Goal: Information Seeking & Learning: Compare options

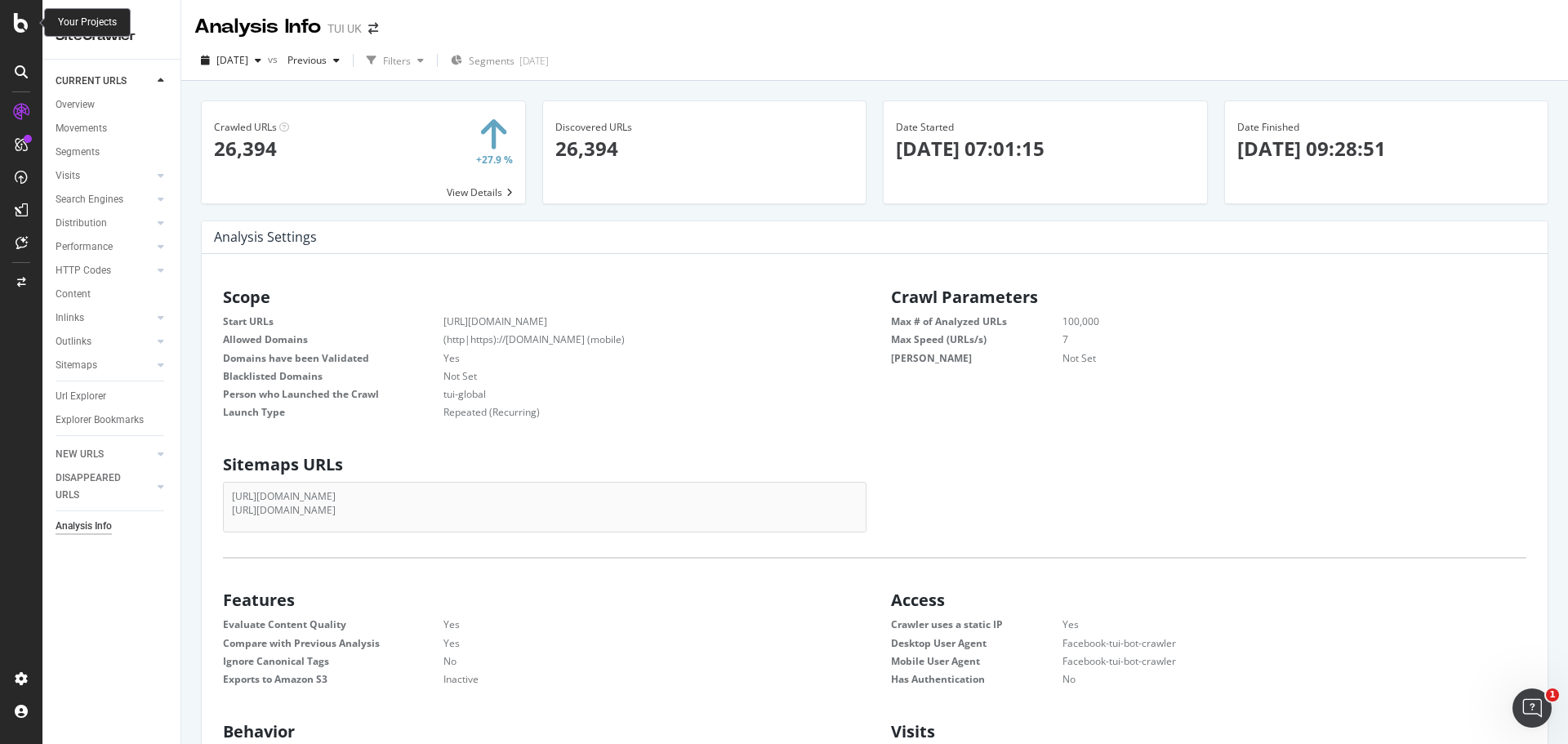
click at [15, 23] on icon at bounding box center [22, 22] width 15 height 20
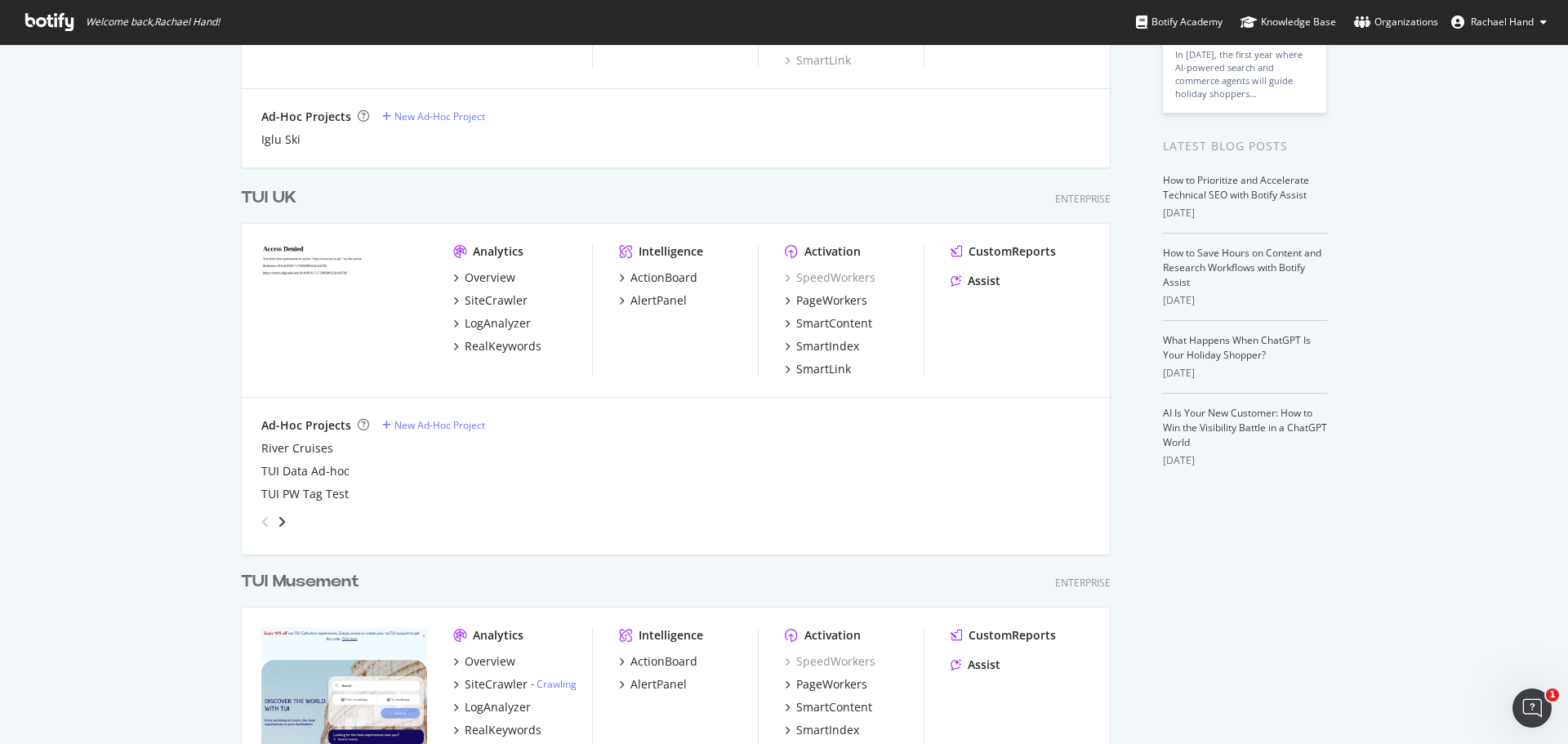
scroll to position [1592, 870]
click at [503, 294] on div "SiteCrawler" at bounding box center [496, 300] width 63 height 16
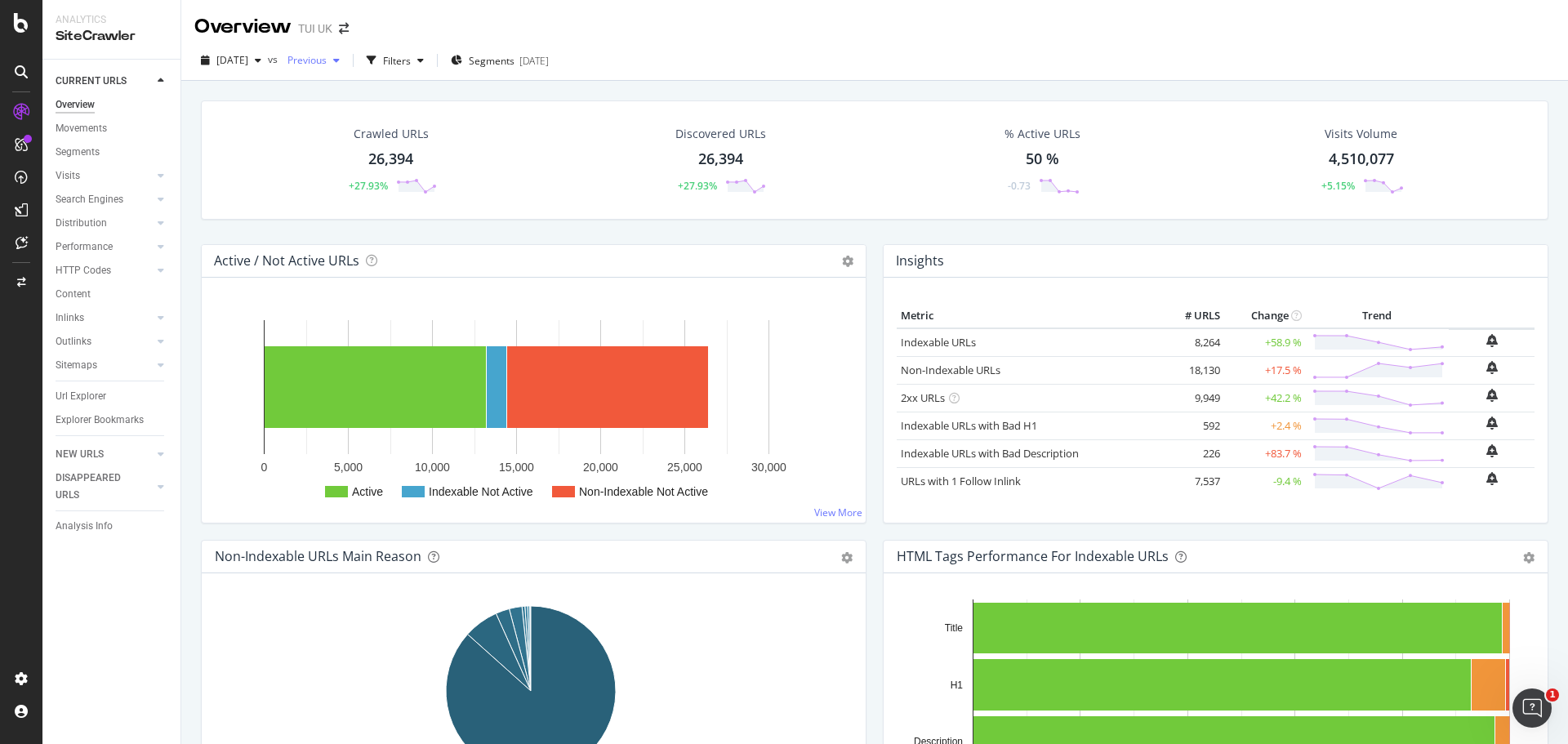
click at [326, 62] on span "Previous" at bounding box center [304, 60] width 46 height 14
click at [790, 33] on div "Overview TUI [GEOGRAPHIC_DATA]" at bounding box center [874, 21] width 1387 height 41
click at [87, 524] on div "Analysis Info" at bounding box center [83, 526] width 57 height 17
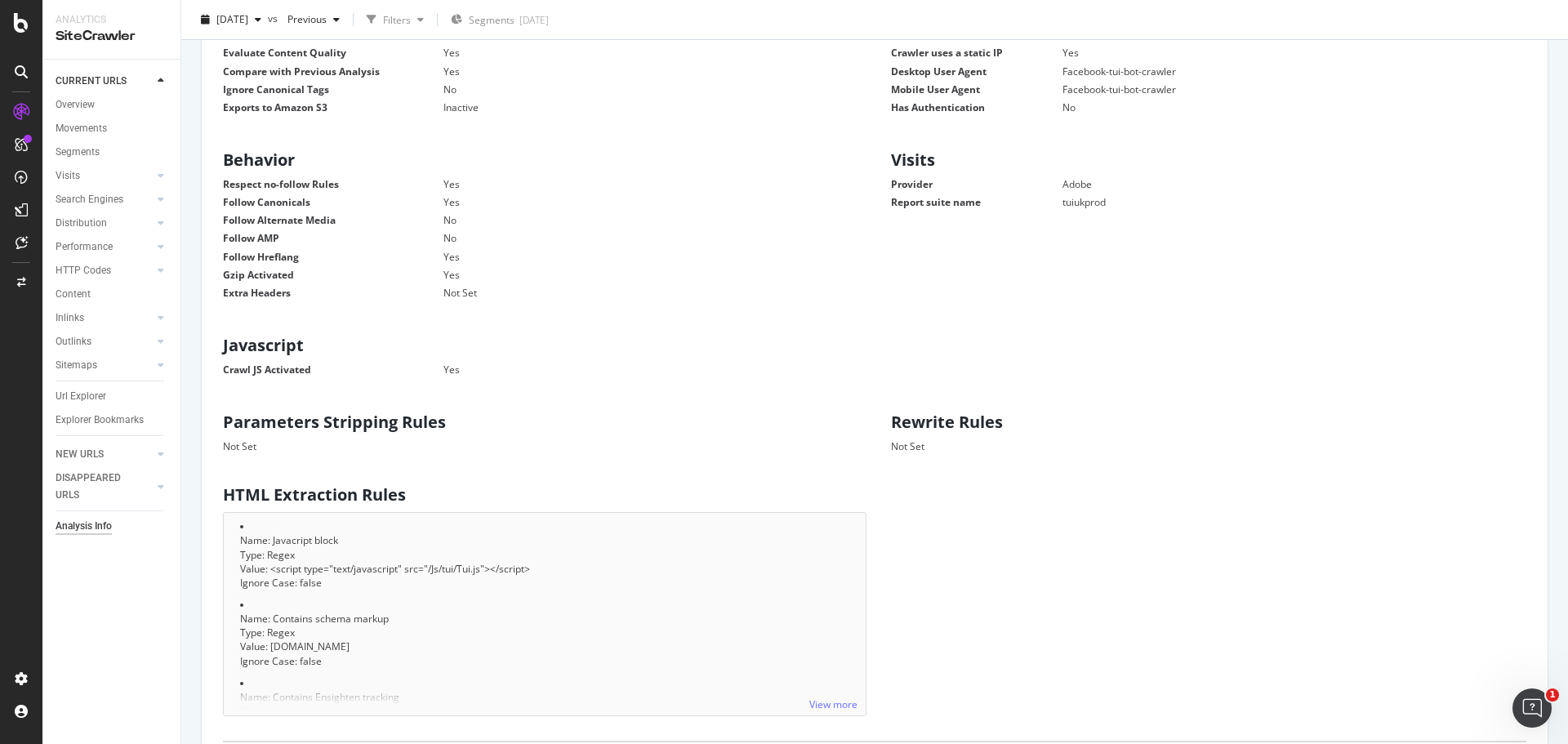
scroll to position [490, 0]
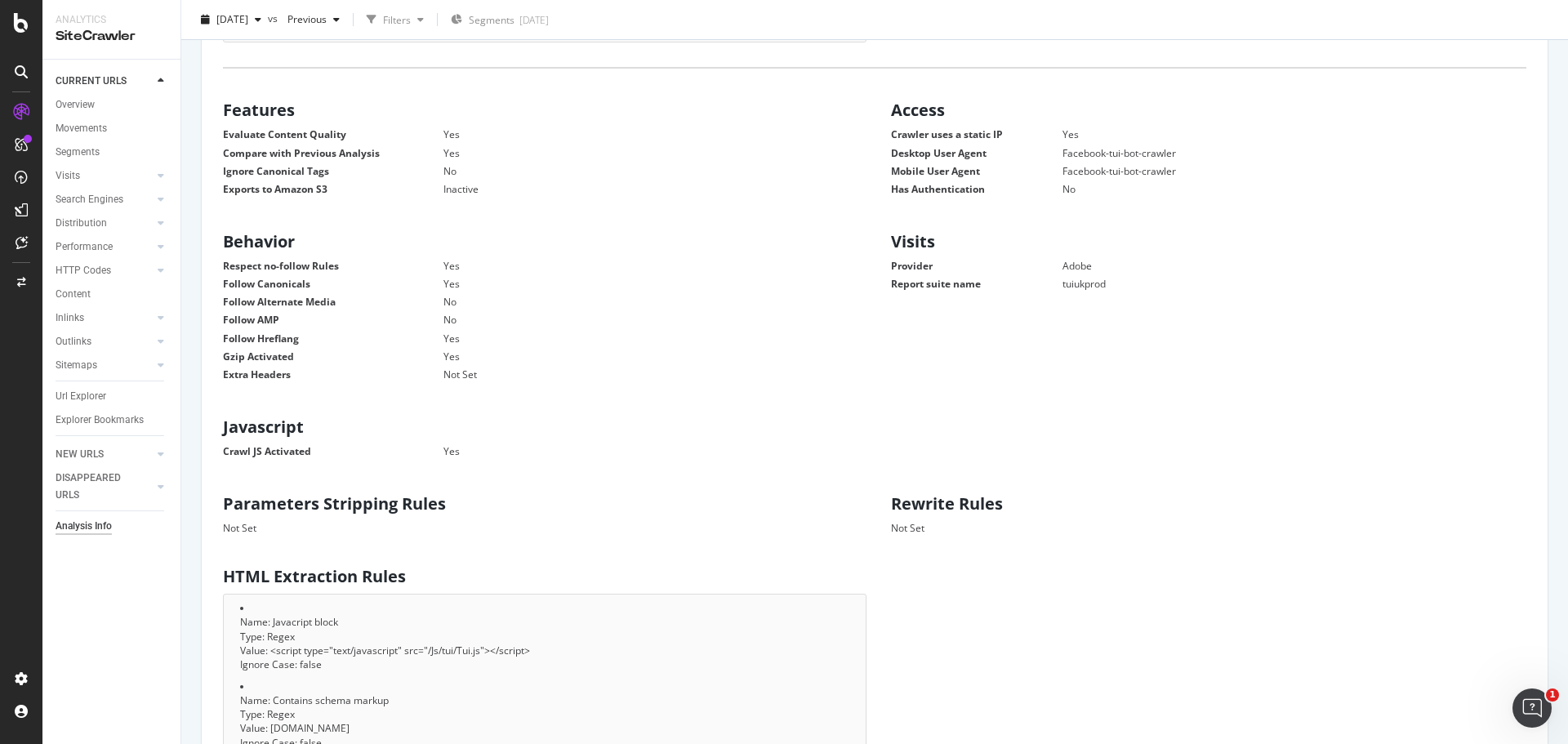
drag, startPoint x: 953, startPoint y: 156, endPoint x: 1189, endPoint y: 160, distance: 236.0
click at [1189, 160] on dl "Crawler uses a static IP Yes Desktop User Agent Facebook-tui-bot-crawler Mobile…" at bounding box center [1209, 161] width 636 height 68
click at [856, 386] on div "Scope Start URLs [URL][DOMAIN_NAME] Allowed Domains (http|https)://[DOMAIN_NAME…" at bounding box center [875, 463] width 1320 height 1347
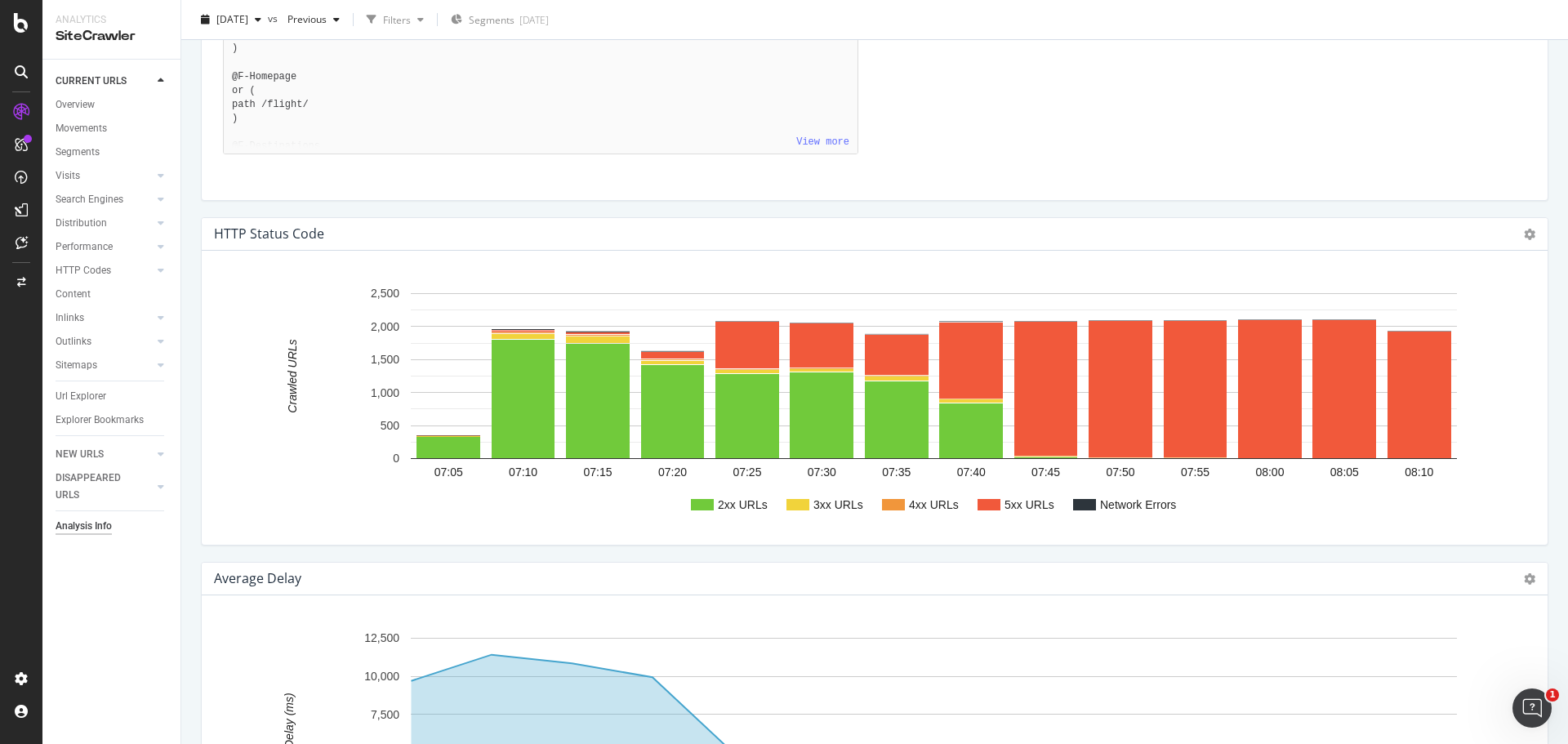
scroll to position [1469, 0]
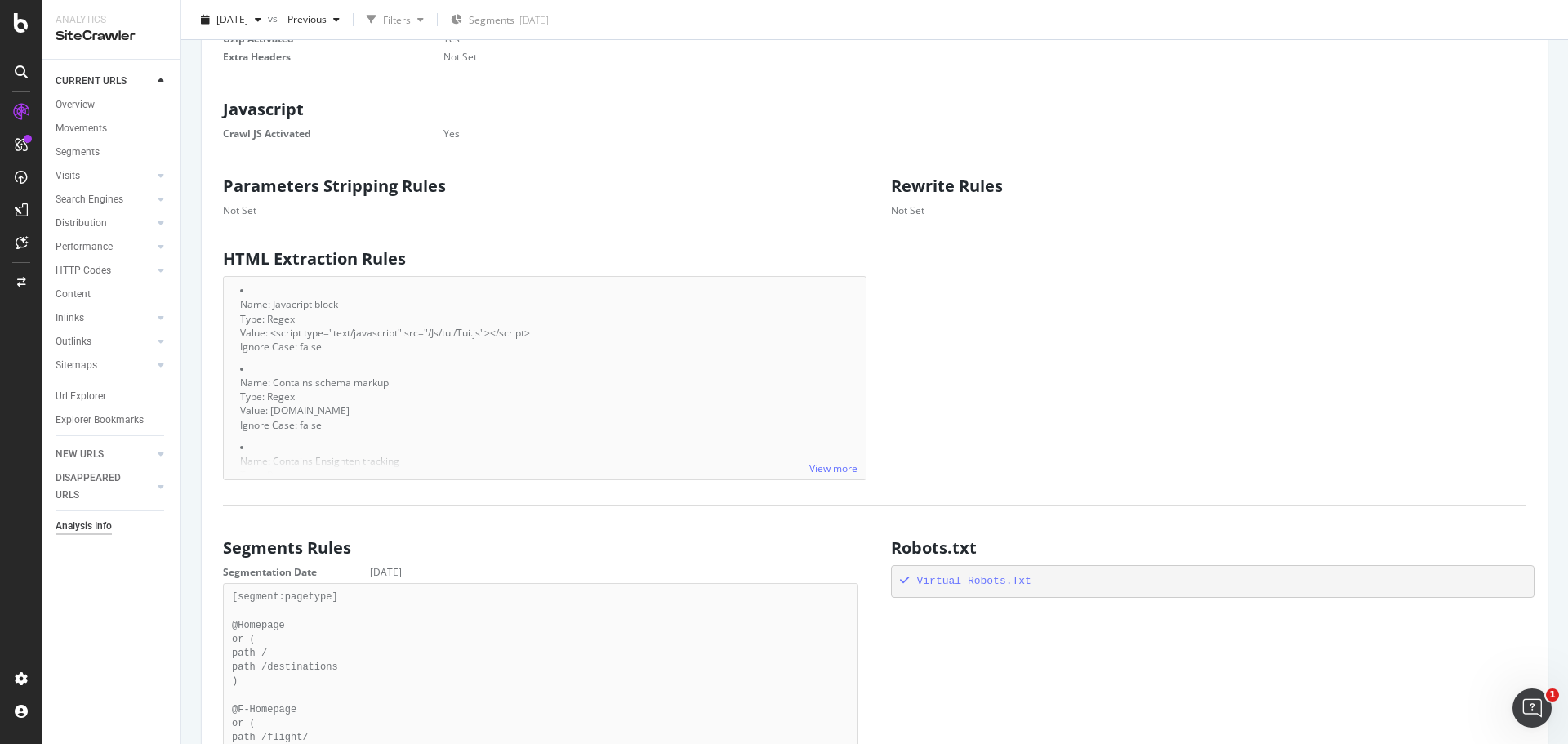
scroll to position [653, 0]
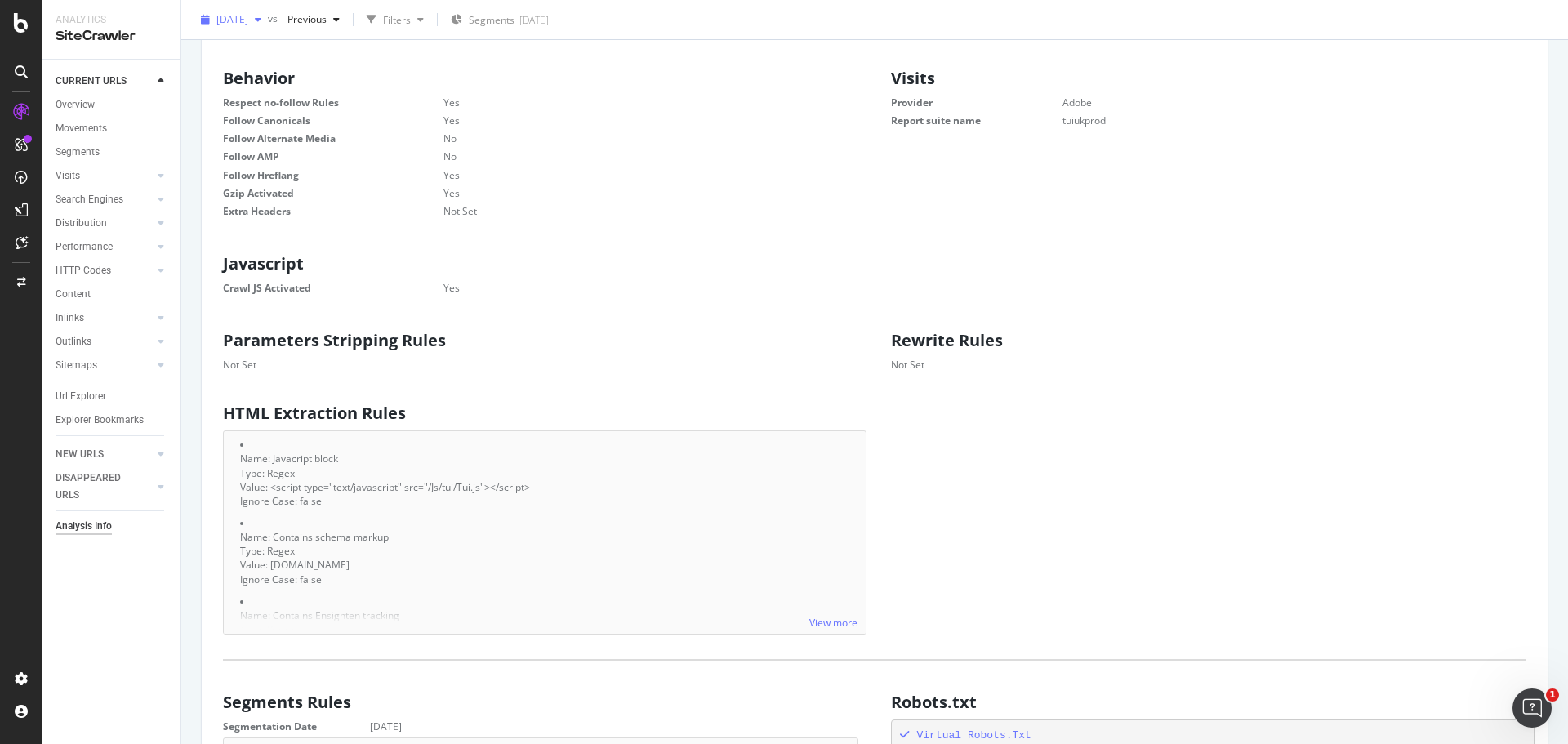
click at [254, 27] on div "[DATE]" at bounding box center [231, 20] width 74 height 24
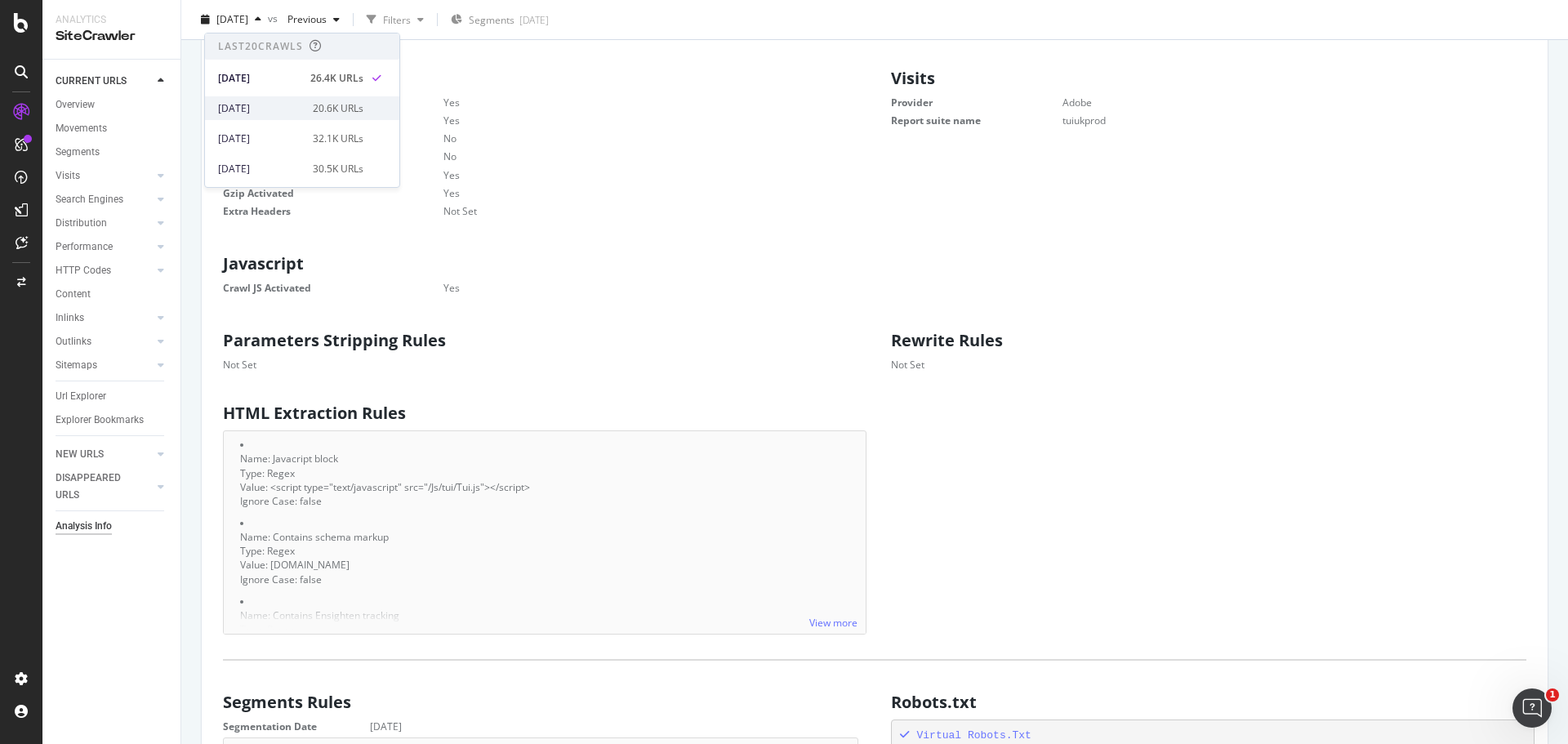
click at [288, 107] on div "[DATE]" at bounding box center [260, 108] width 85 height 15
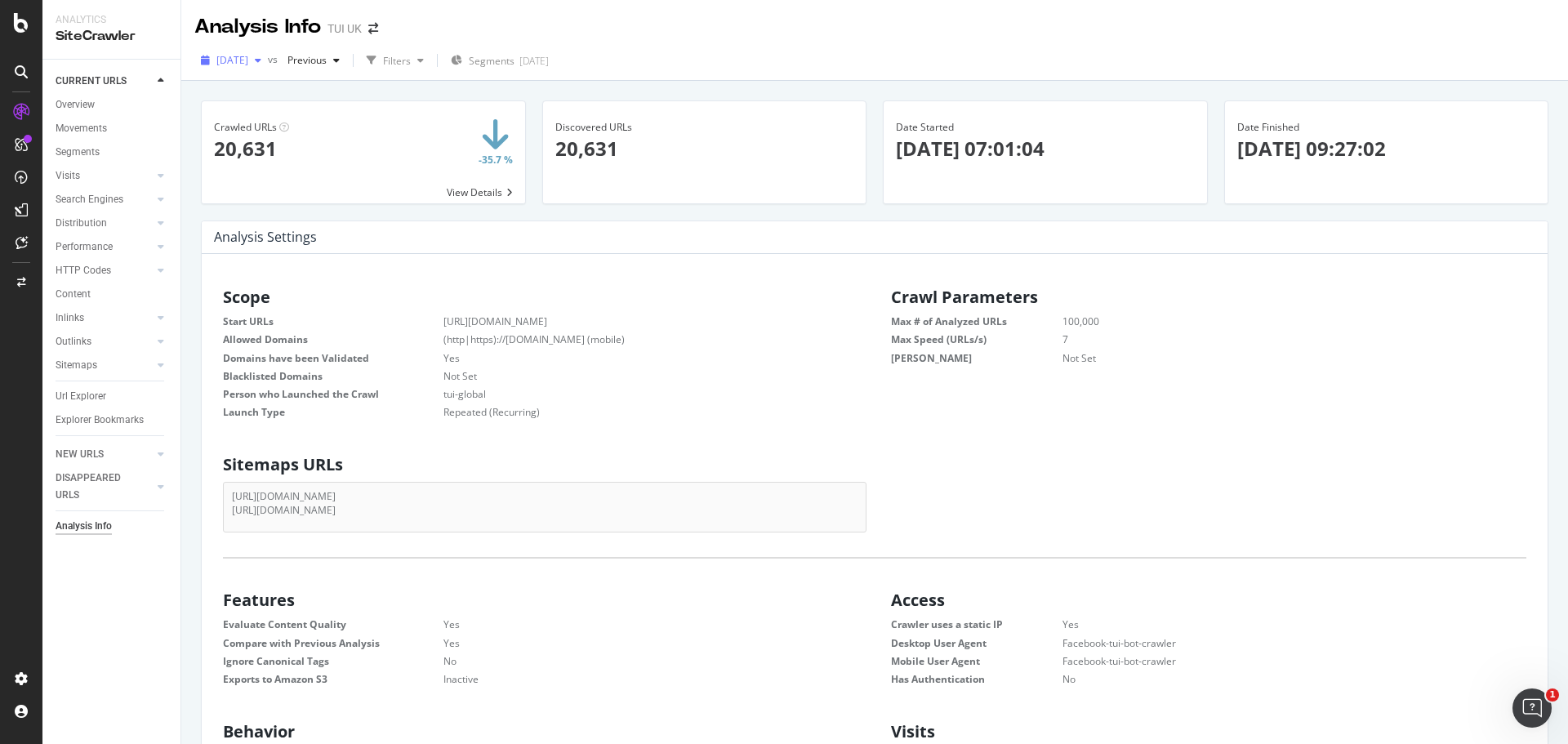
click at [249, 62] on span "[DATE]" at bounding box center [233, 60] width 32 height 14
click at [285, 187] on div "2025 Sep. 23rd 32.1K URLs" at bounding box center [302, 179] width 194 height 23
click at [262, 62] on icon "button" at bounding box center [258, 60] width 7 height 9
click at [688, 67] on div "2025 Sep. 23rd vs Previous Filters Segments 2025-08-29" at bounding box center [874, 64] width 1387 height 33
click at [268, 62] on div "button" at bounding box center [258, 60] width 20 height 9
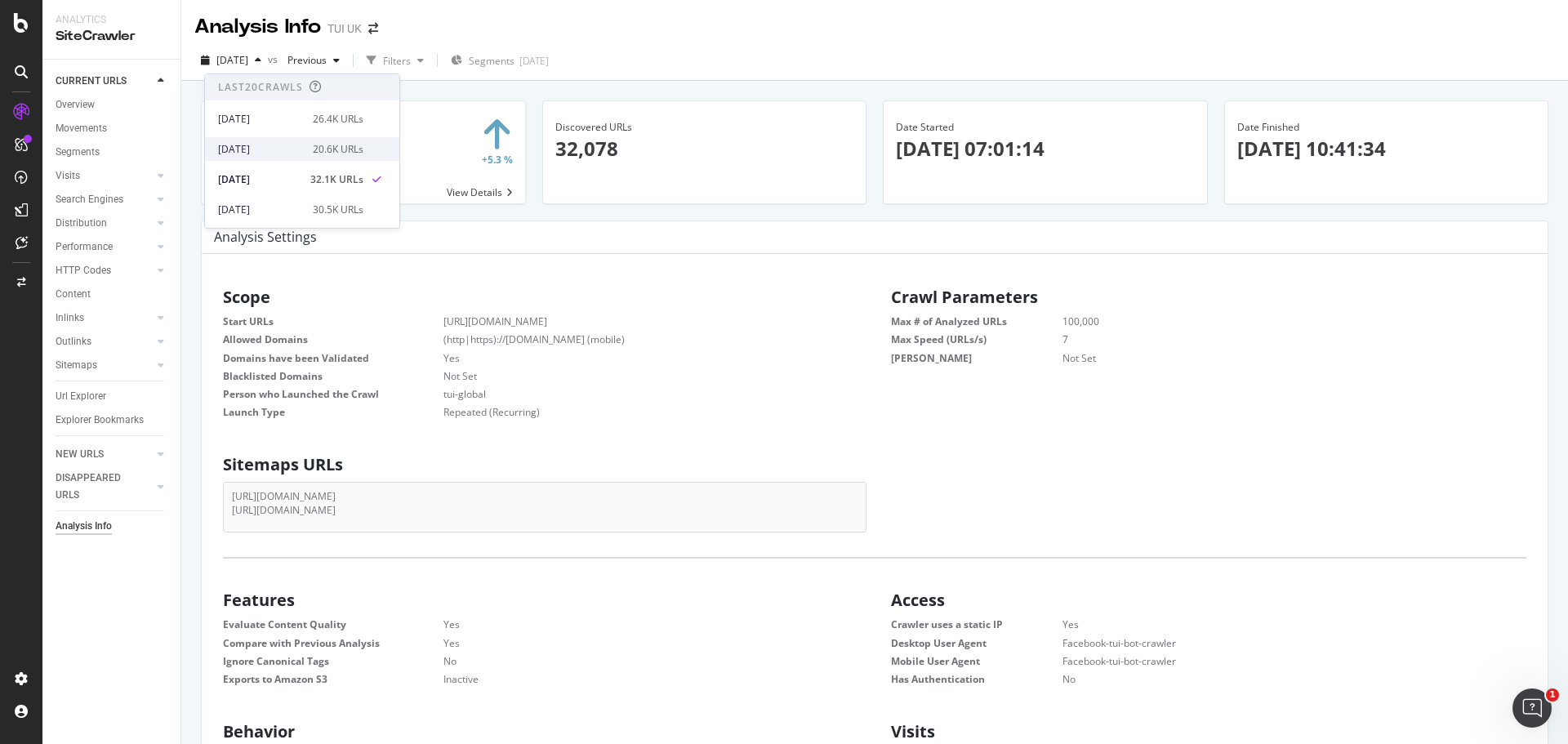
click at [248, 144] on div "[DATE]" at bounding box center [260, 150] width 85 height 15
click at [79, 128] on div "Movements" at bounding box center [80, 128] width 51 height 17
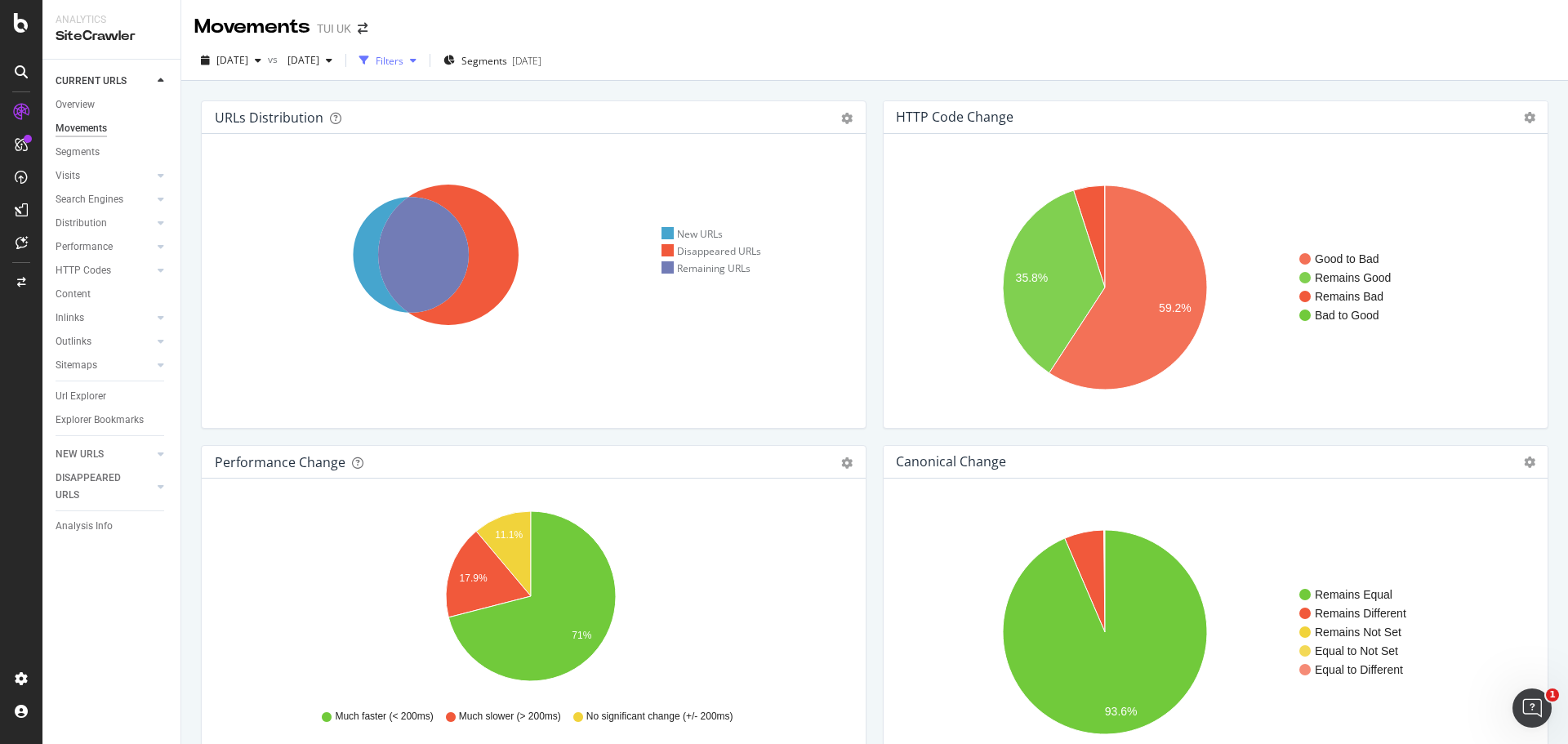
click at [424, 62] on div "button" at bounding box center [413, 60] width 20 height 9
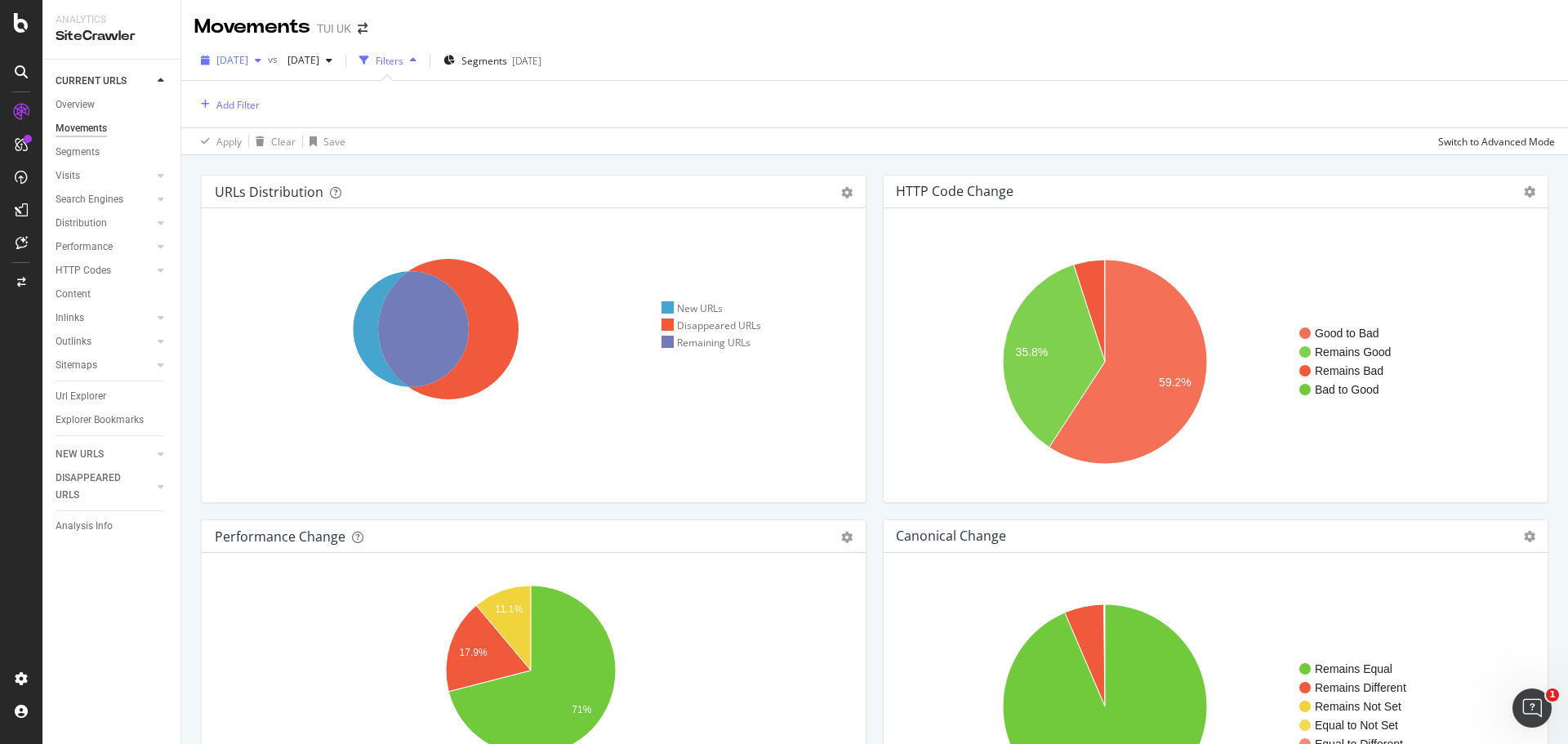
click at [249, 60] on span "[DATE]" at bounding box center [233, 60] width 32 height 14
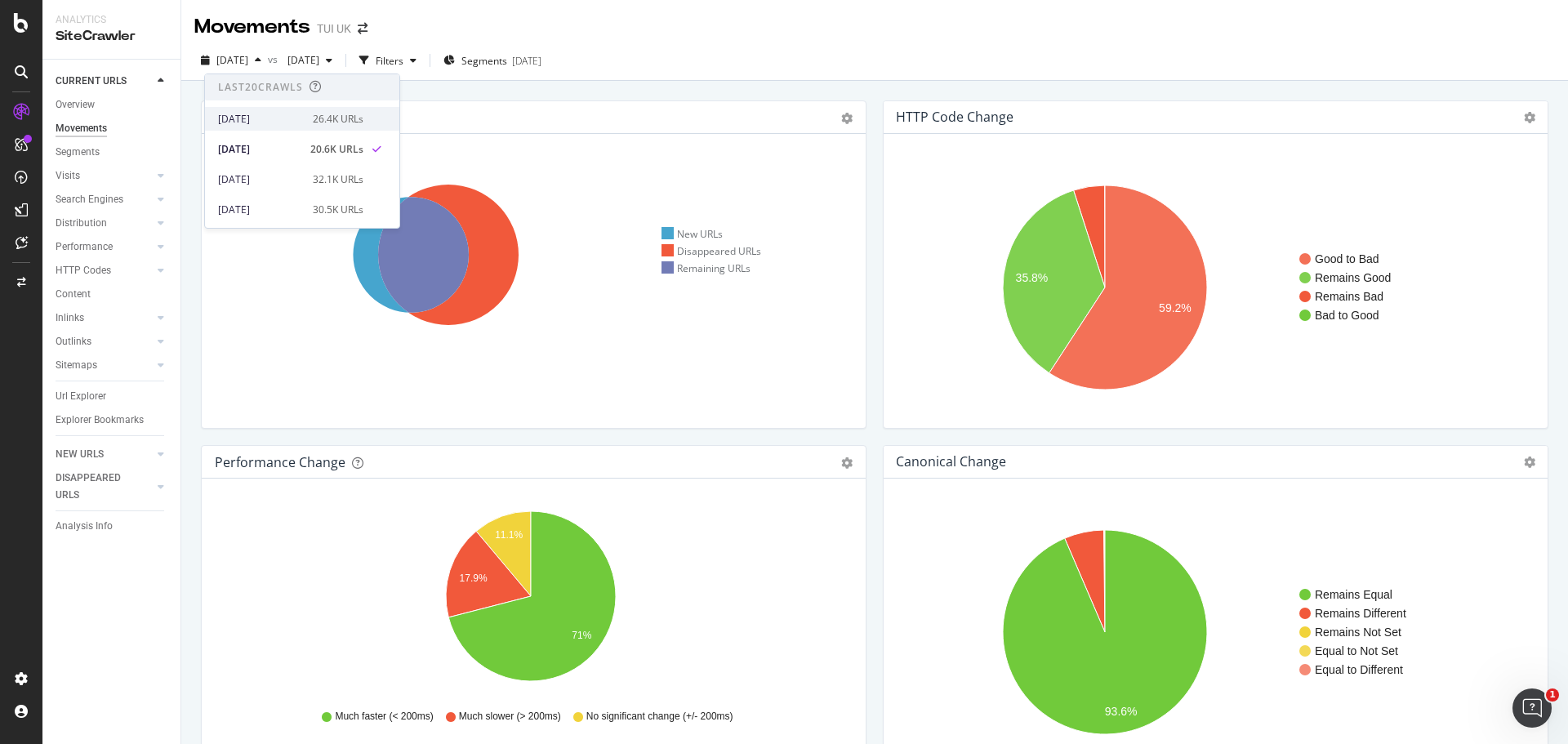
click at [256, 124] on div "[DATE]" at bounding box center [260, 120] width 85 height 15
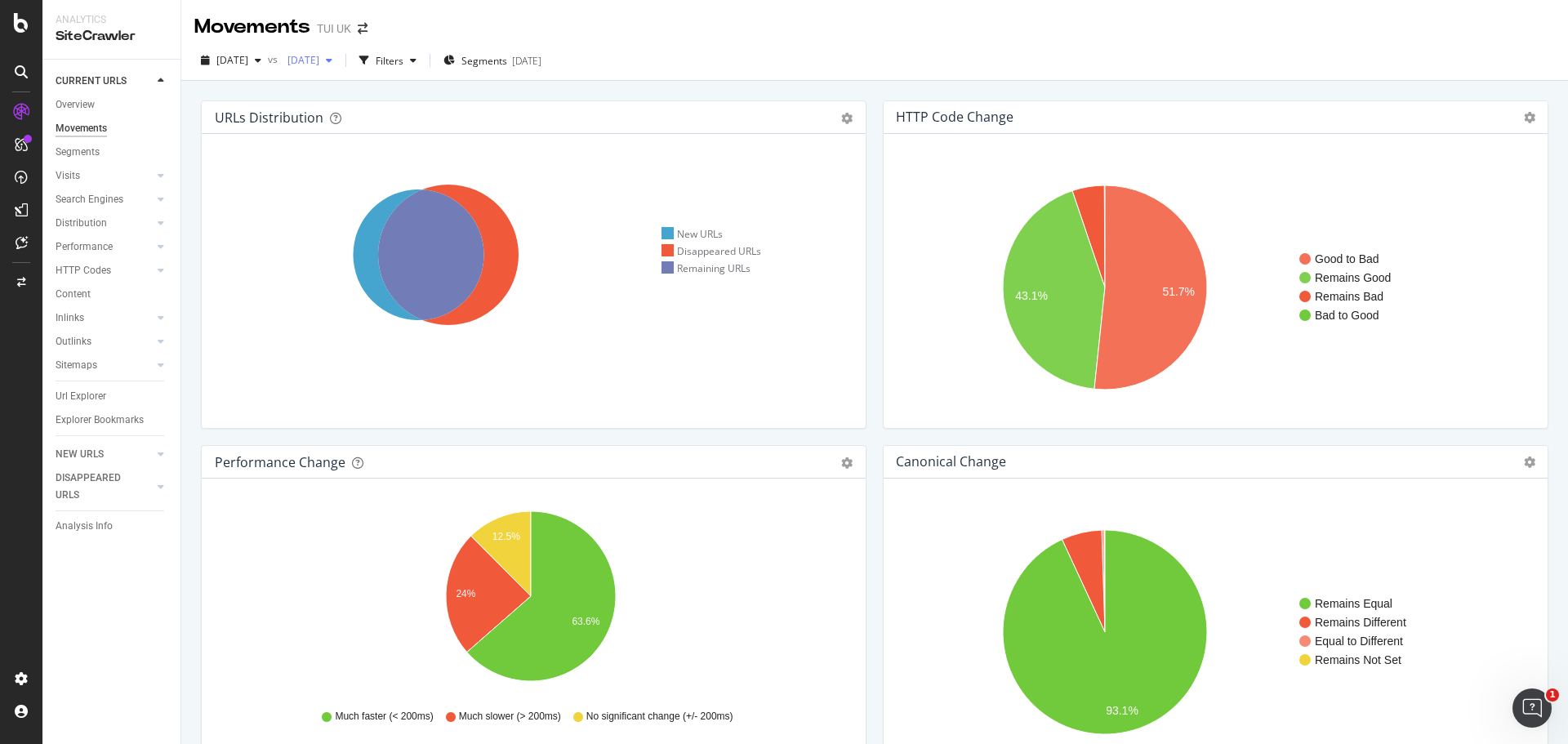
click at [339, 60] on div "button" at bounding box center [329, 60] width 20 height 9
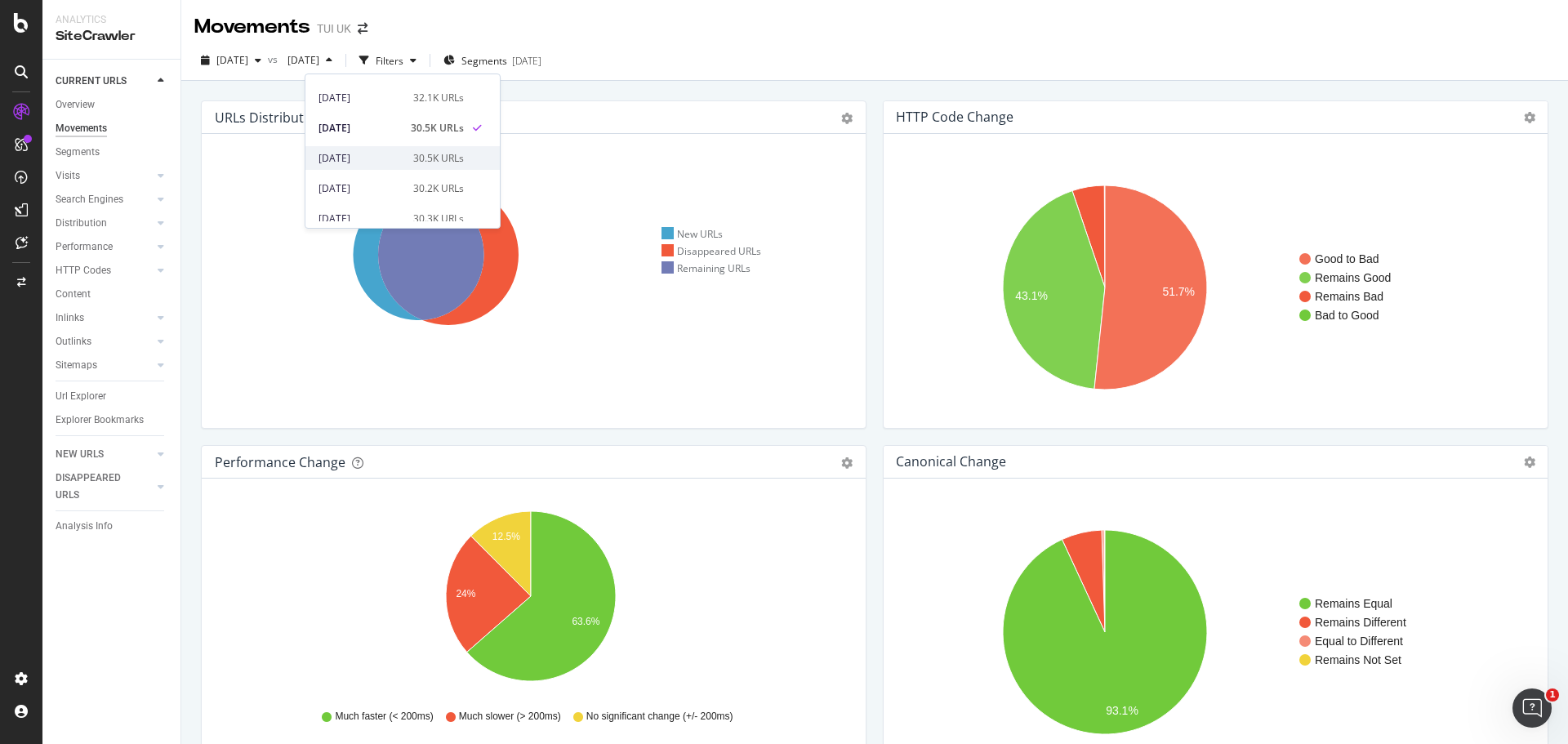
click at [395, 157] on div "[DATE]" at bounding box center [361, 159] width 85 height 15
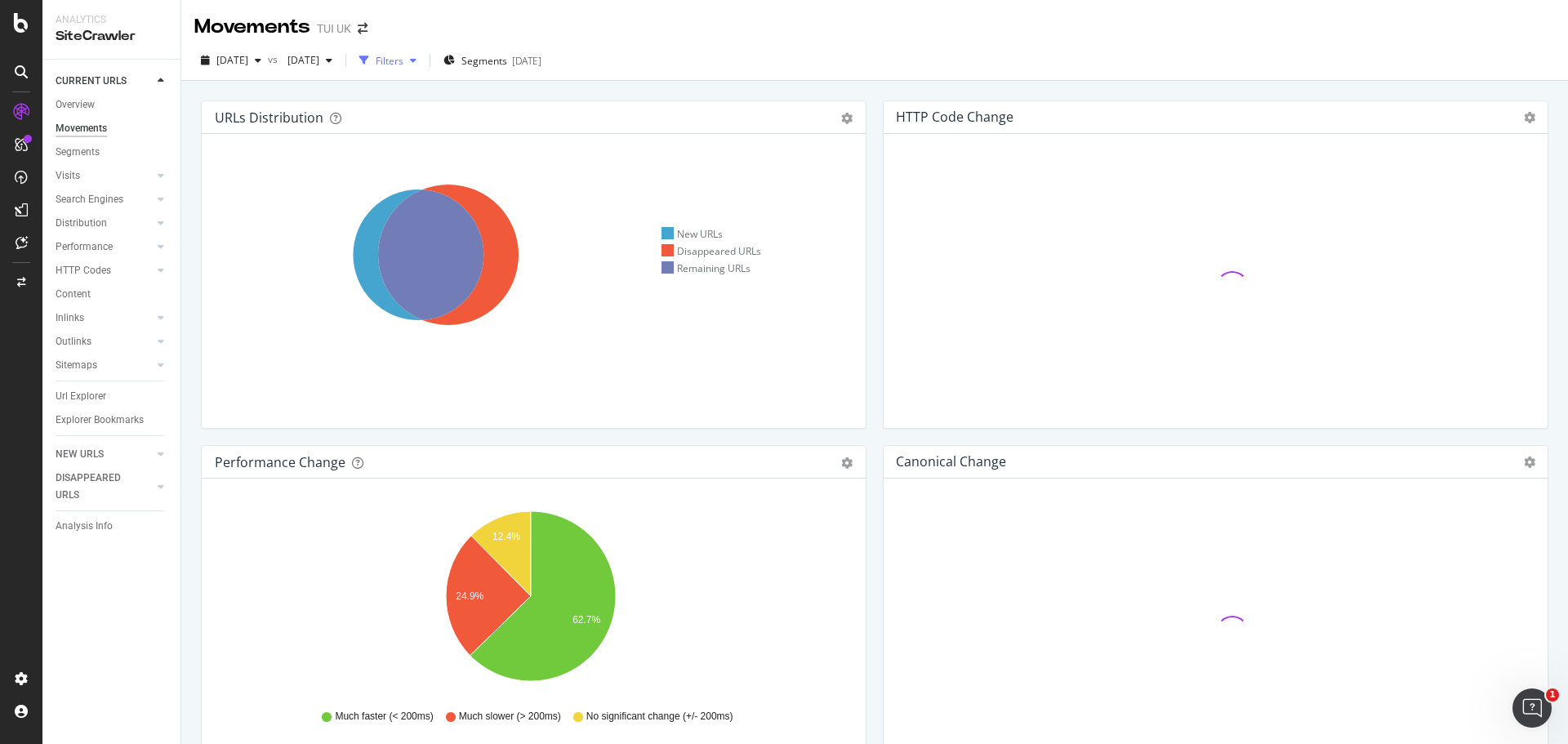
click at [424, 55] on div "button" at bounding box center [413, 60] width 20 height 9
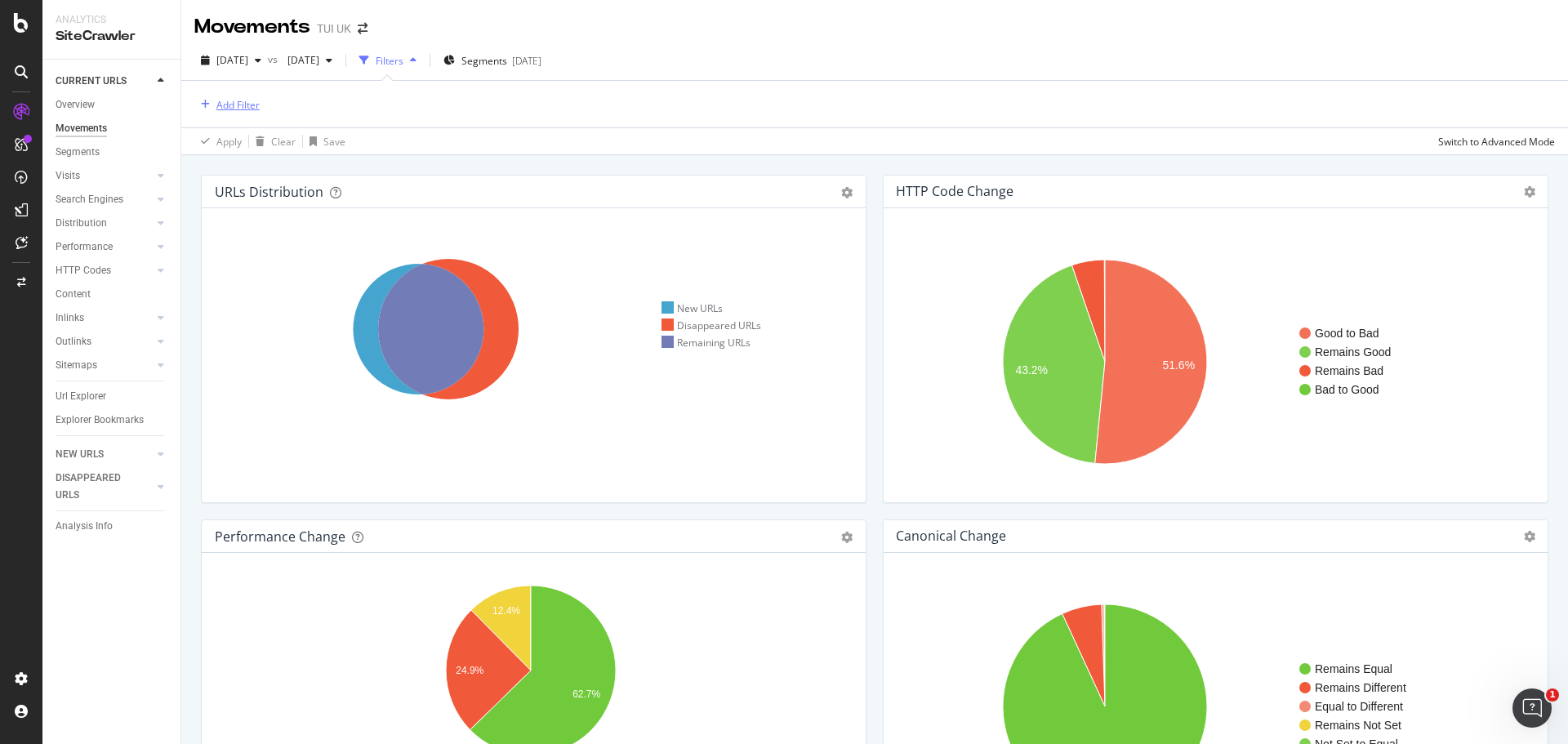
click at [211, 106] on div "button" at bounding box center [206, 105] width 22 height 9
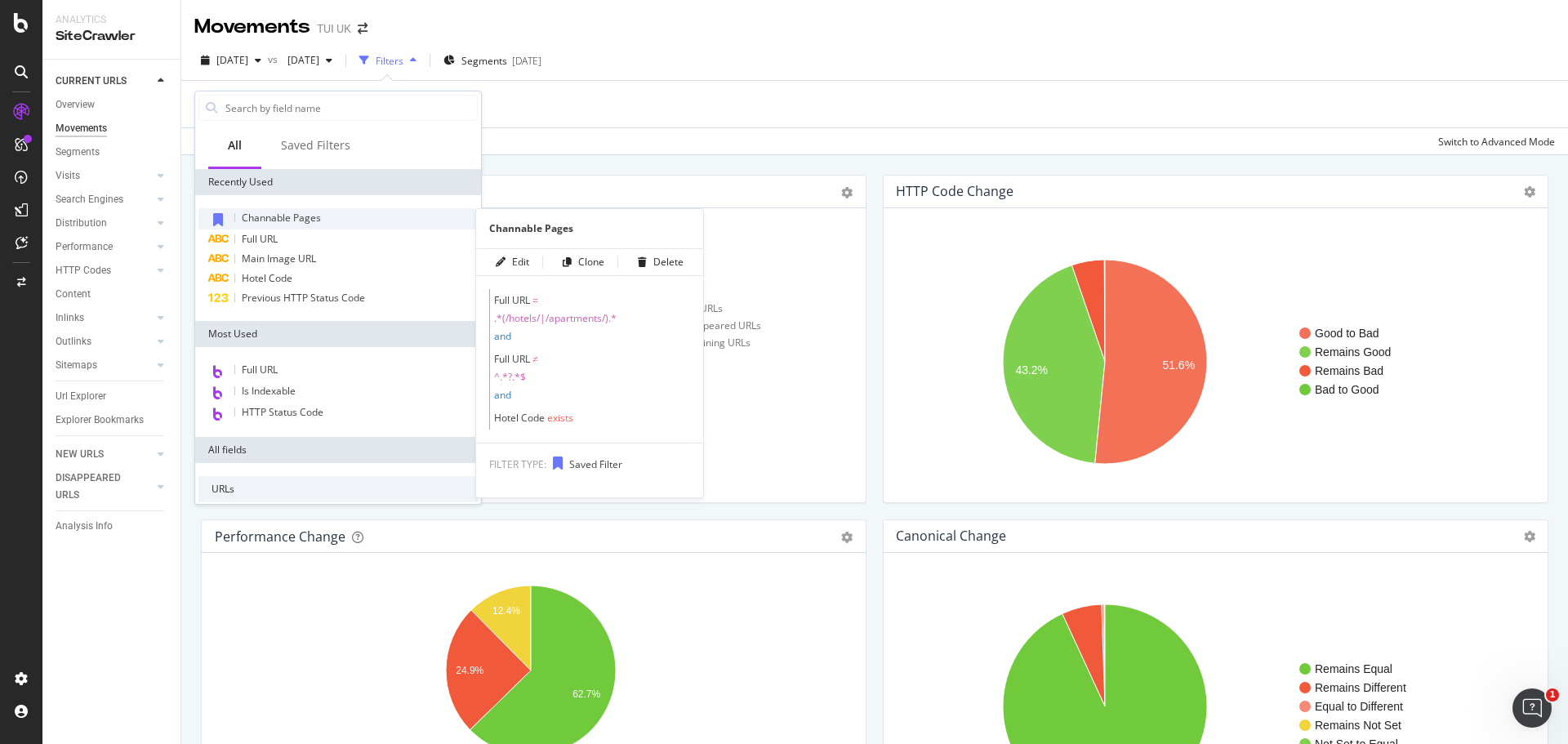
click at [284, 214] on span "Channable Pages" at bounding box center [281, 217] width 79 height 14
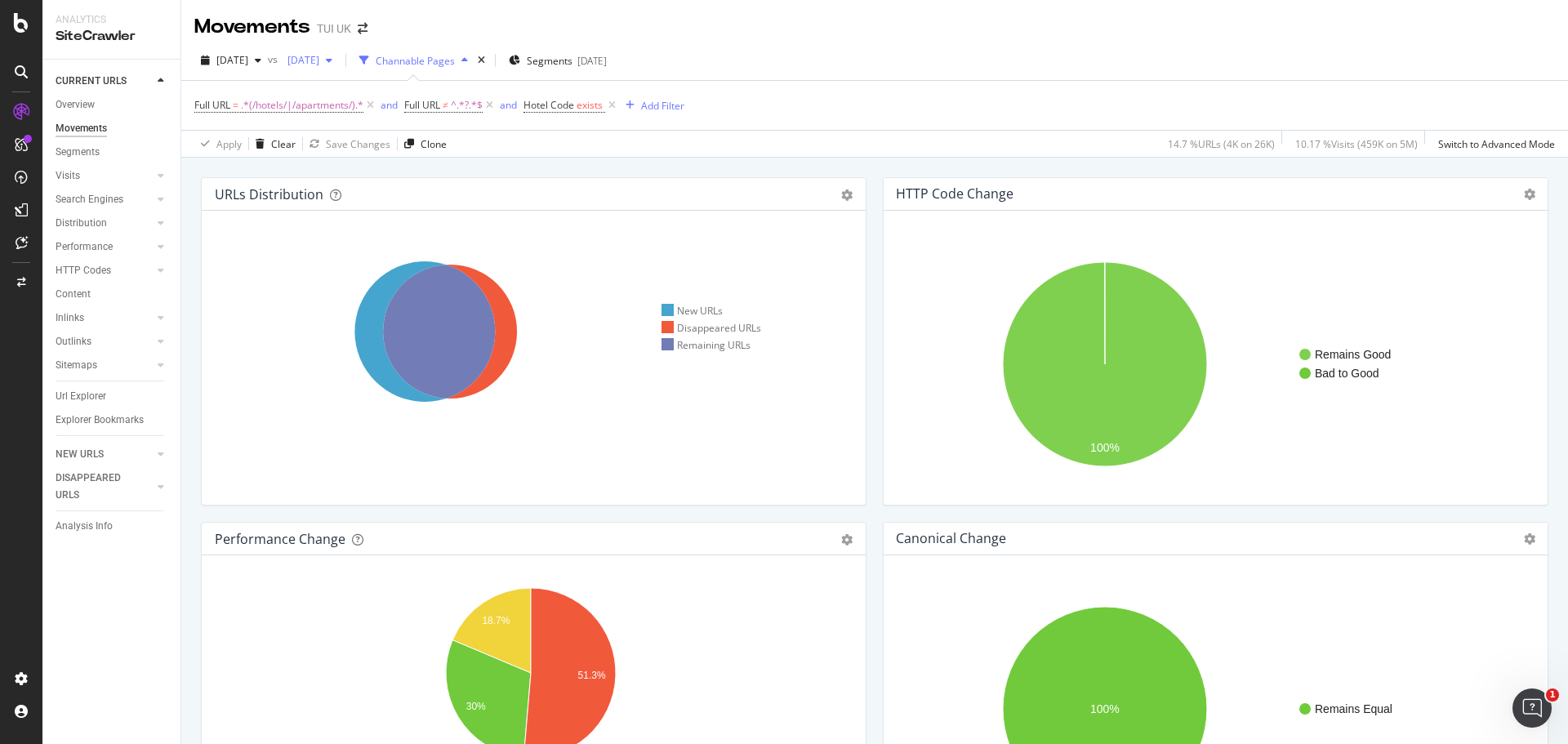
click at [333, 55] on icon "button" at bounding box center [329, 60] width 7 height 9
click at [391, 178] on div "[DATE]" at bounding box center [361, 179] width 85 height 15
